Goal: Task Accomplishment & Management: Use online tool/utility

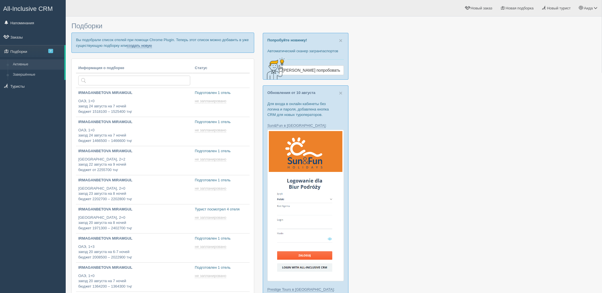
drag, startPoint x: 0, startPoint y: 0, endPoint x: 128, endPoint y: 44, distance: 135.4
click at [128, 44] on link "создать новую" at bounding box center [139, 45] width 25 height 5
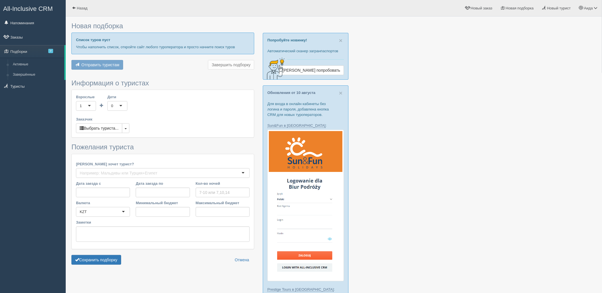
type input "6"
type input "2076500"
type input "2419000"
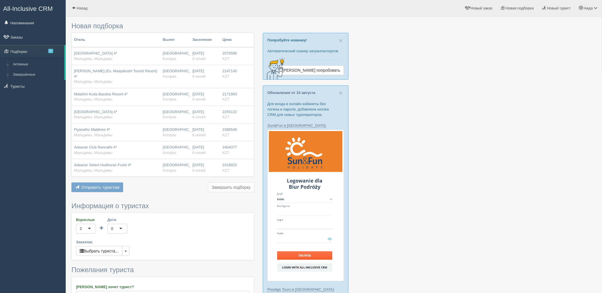
scroll to position [256, 0]
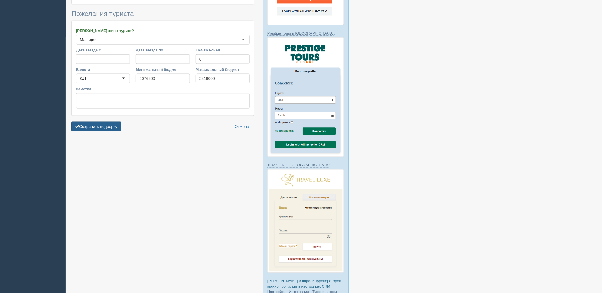
click at [101, 124] on button "Сохранить подборку" at bounding box center [96, 127] width 50 height 10
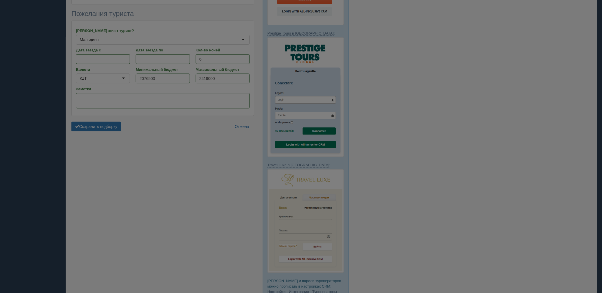
scroll to position [237, 0]
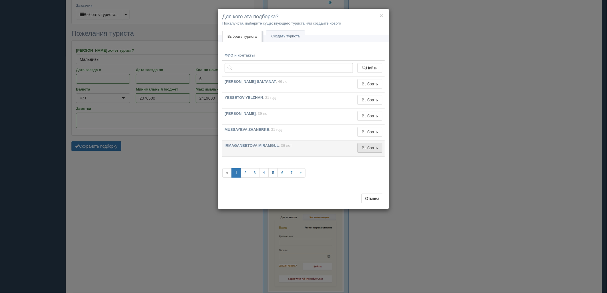
click at [371, 149] on button "Выбрать" at bounding box center [369, 148] width 25 height 10
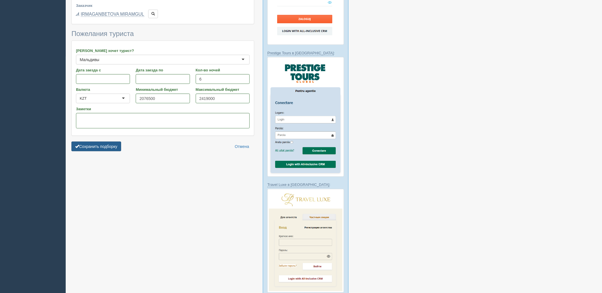
click at [115, 145] on button "Сохранить подборку" at bounding box center [96, 147] width 50 height 10
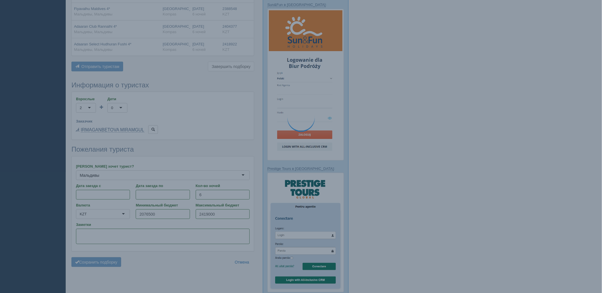
scroll to position [110, 0]
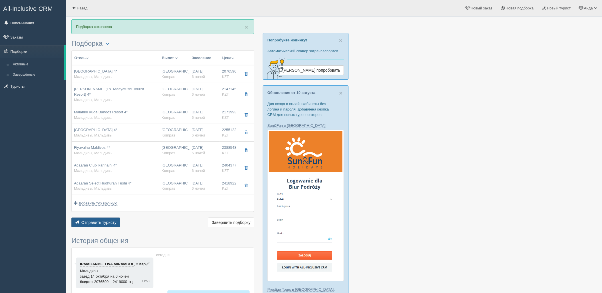
click at [107, 223] on span "Отправить туристу" at bounding box center [98, 222] width 35 height 5
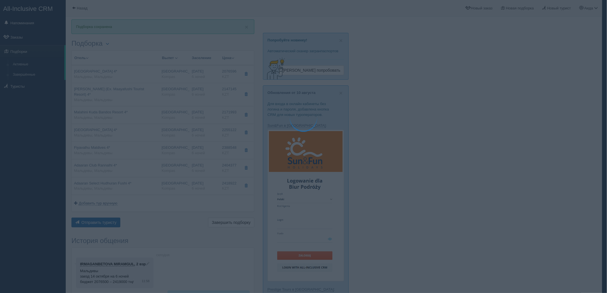
type textarea "🌞 Loremi dolo! Sitametcon Adi elitseddoei temporinc utlabore: 🌎 Etdolore, Magna…"
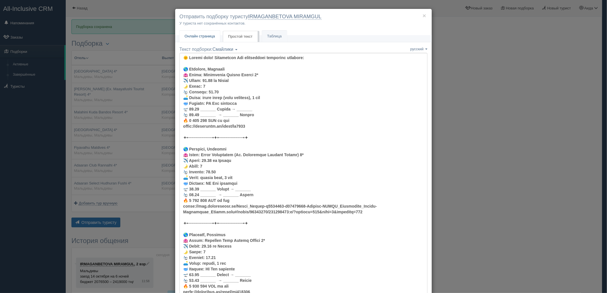
click at [202, 40] on link "Онлайн страница Онлайн" at bounding box center [199, 37] width 41 height 12
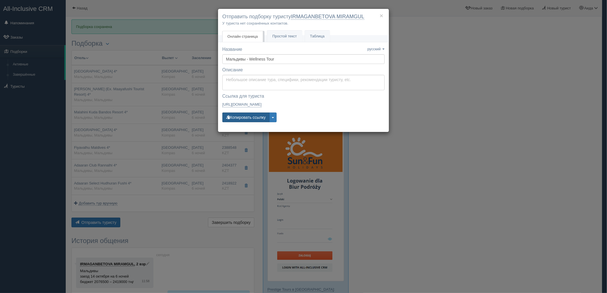
click at [243, 120] on button "Копировать ссылку" at bounding box center [245, 118] width 47 height 10
